Goal: Task Accomplishment & Management: Manage account settings

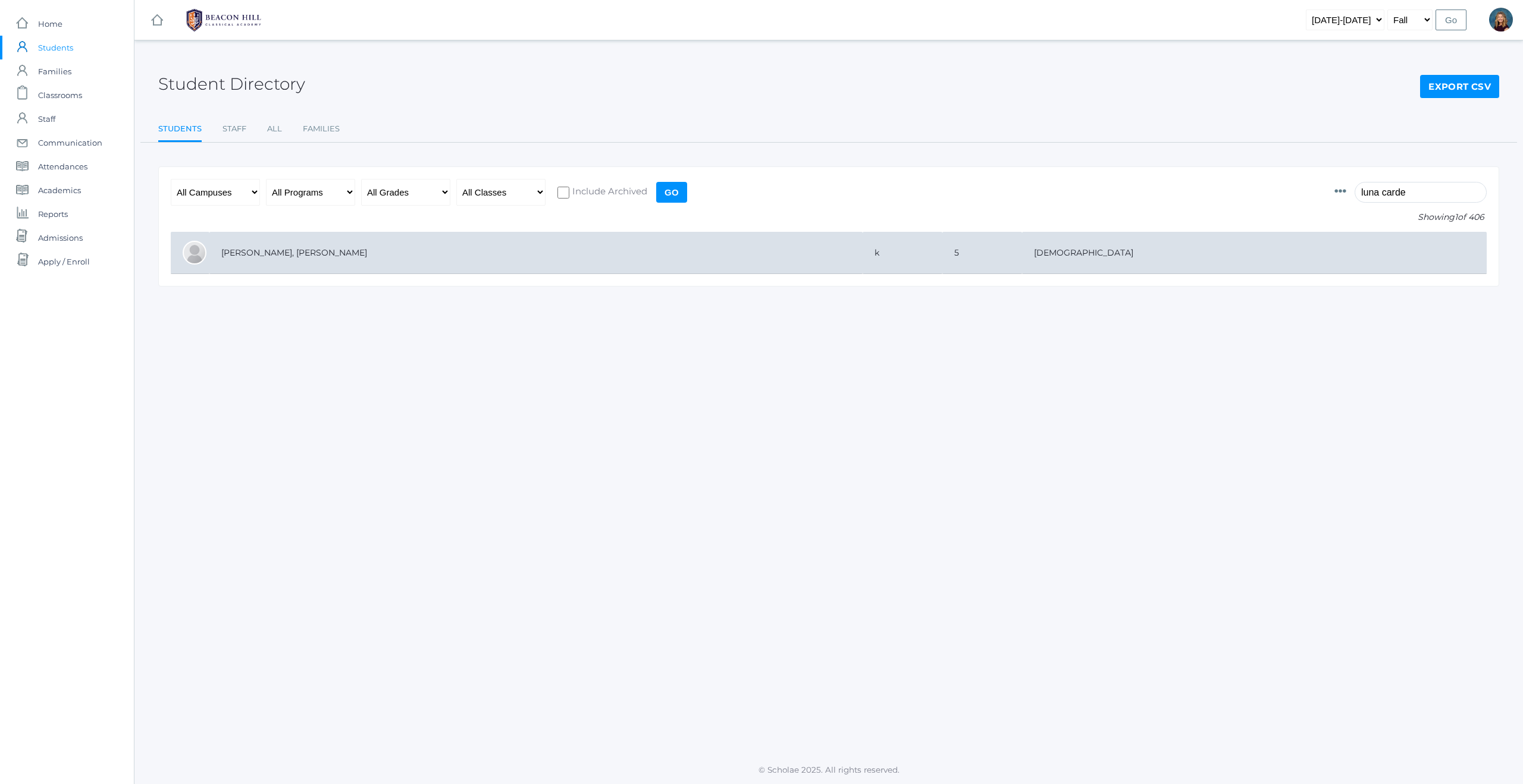
type input "luna carde"
click at [248, 253] on td "[PERSON_NAME], [PERSON_NAME]" at bounding box center [535, 253] width 653 height 42
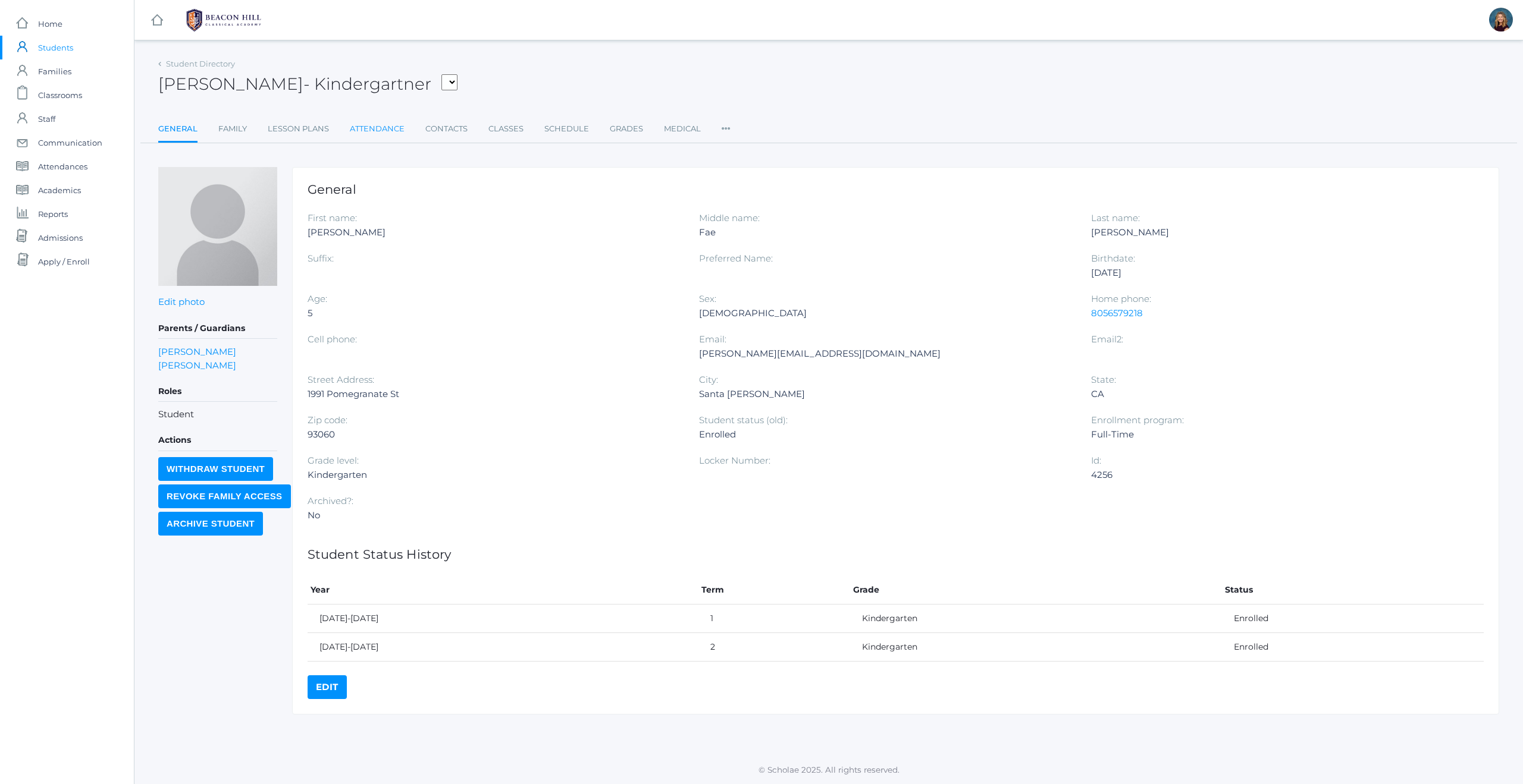
click at [376, 130] on link "Attendance" at bounding box center [377, 129] width 55 height 24
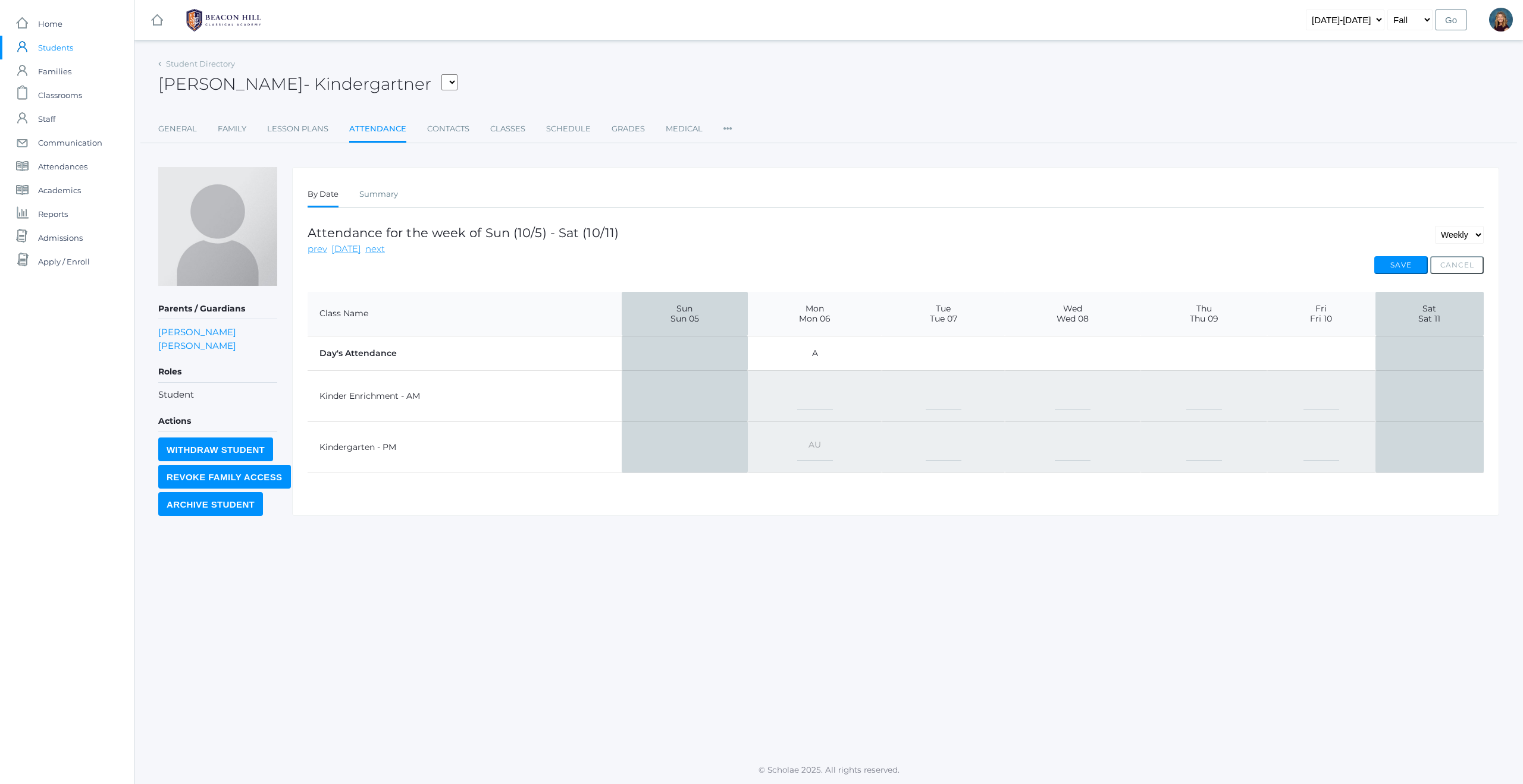
click at [816, 443] on select "-- Present Present-At-Home Tardy Excused Tardy Unexcused Absent Excused Absent …" at bounding box center [815, 448] width 36 height 27
select select "AE"
click at [1398, 264] on button "Save" at bounding box center [1401, 265] width 53 height 18
